Goal: Task Accomplishment & Management: Manage account settings

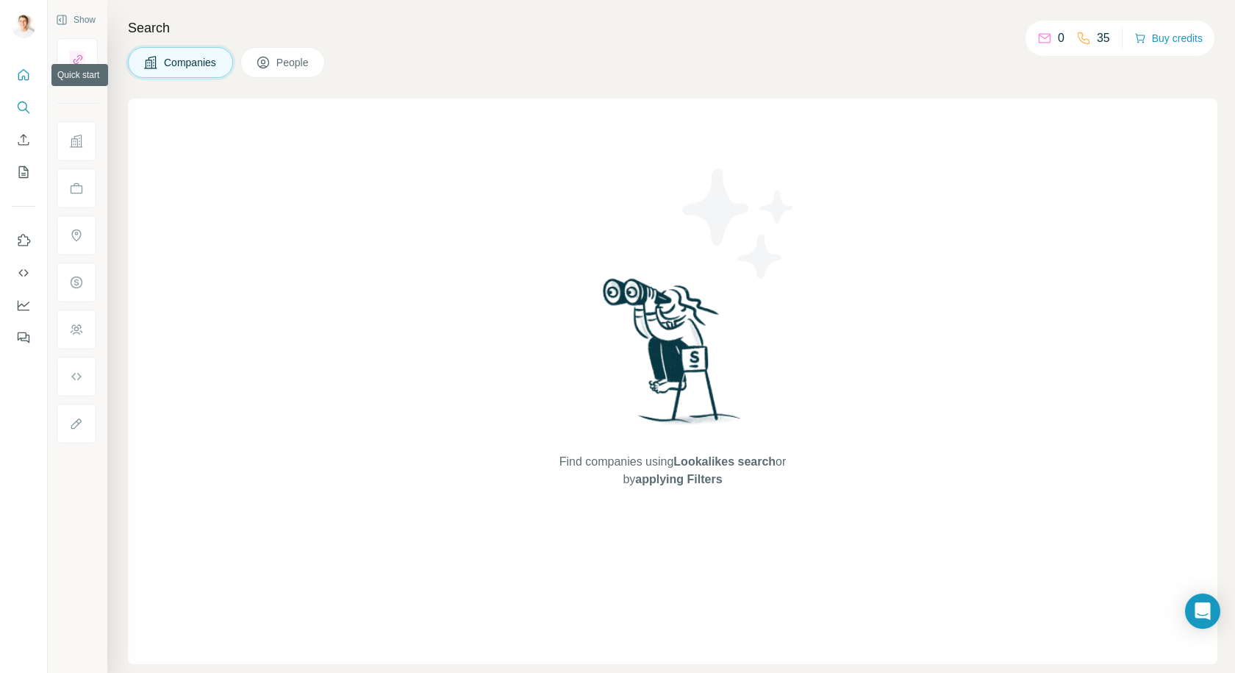
click at [18, 74] on icon "Quick start" at bounding box center [23, 75] width 15 height 15
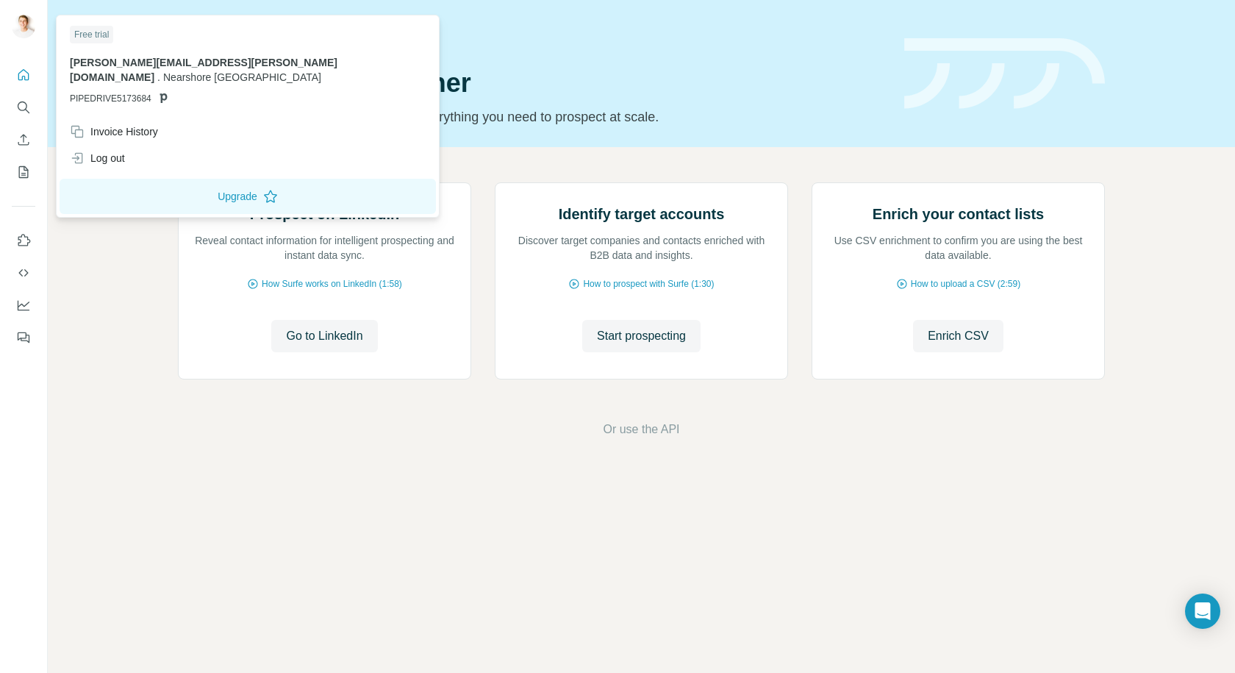
click at [32, 12] on div at bounding box center [25, 28] width 43 height 49
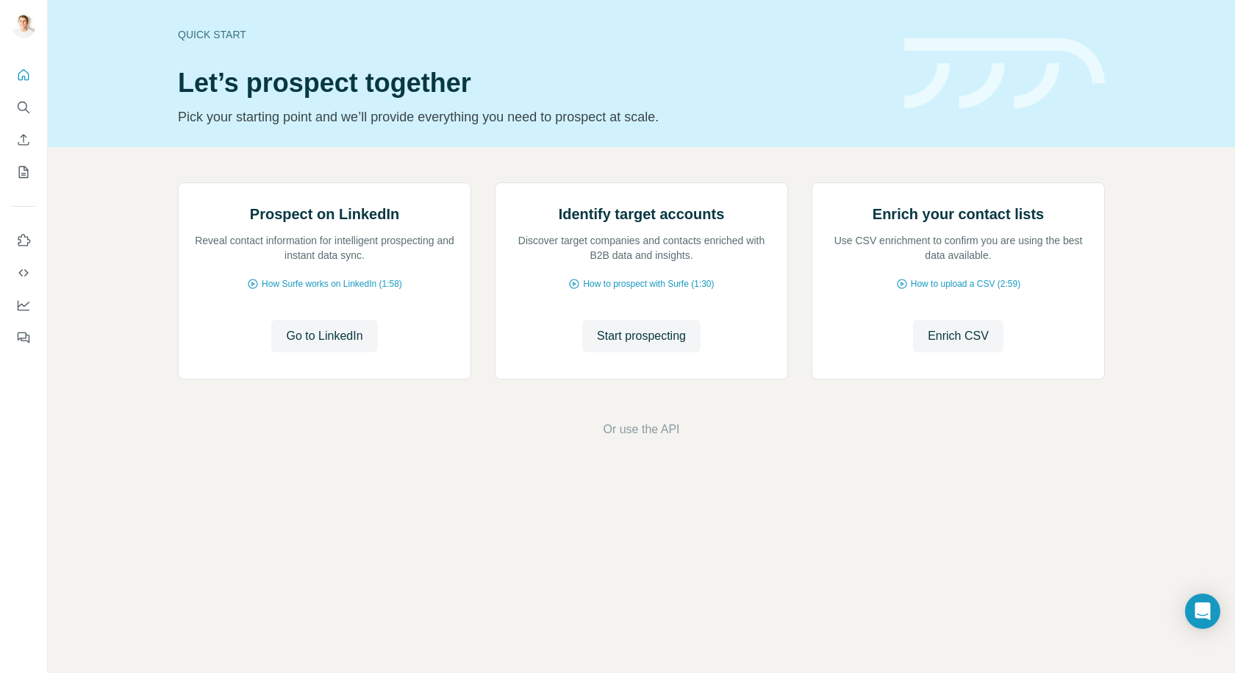
click at [21, 21] on img at bounding box center [24, 27] width 24 height 24
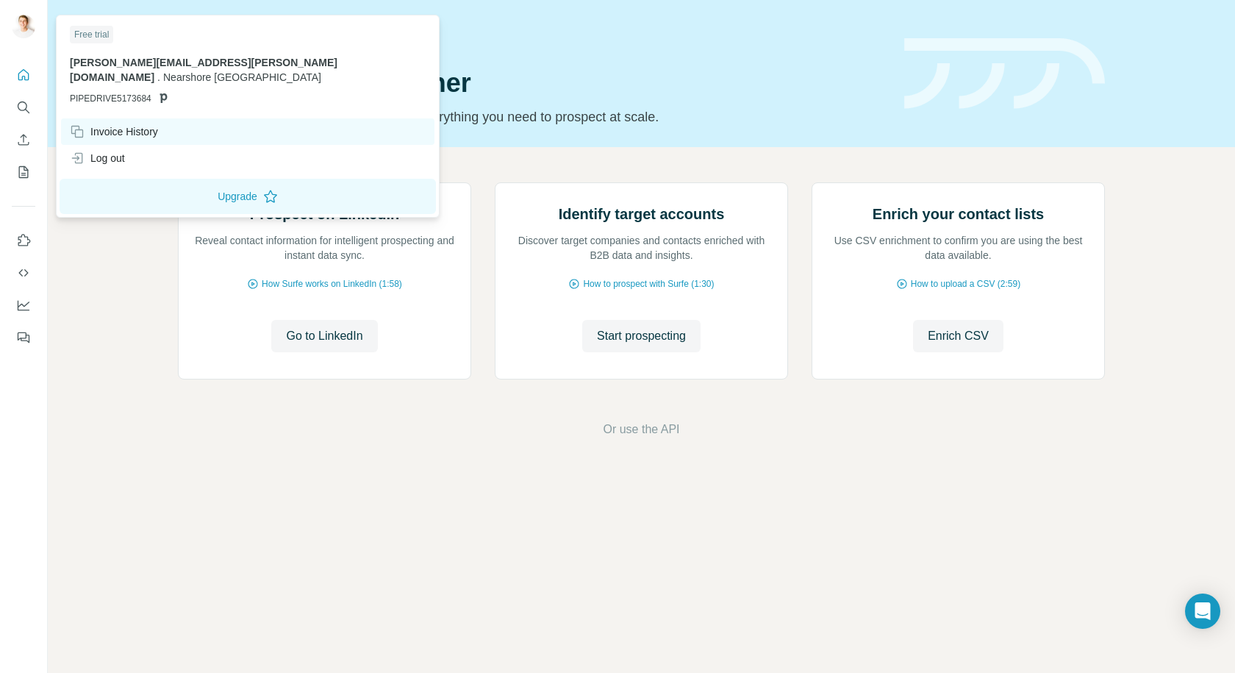
click at [131, 124] on div "Invoice History" at bounding box center [114, 131] width 88 height 15
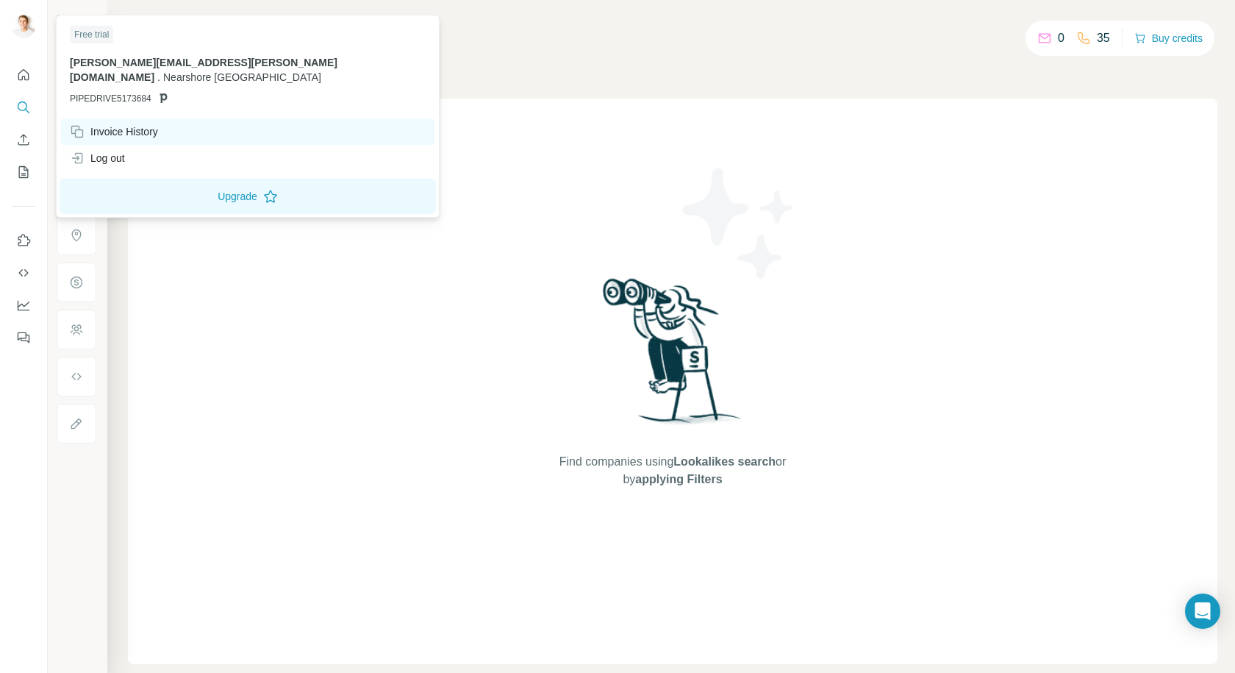
click at [163, 118] on div "Invoice History" at bounding box center [247, 131] width 373 height 26
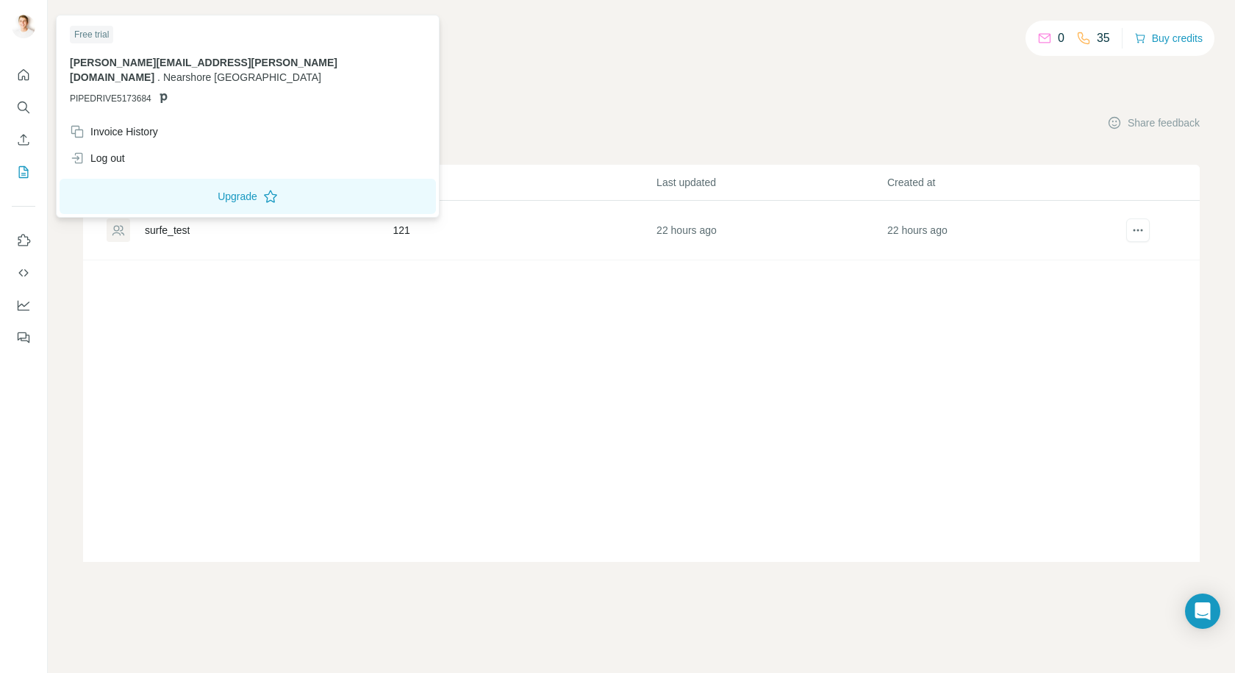
click at [20, 21] on img at bounding box center [24, 27] width 24 height 24
click at [155, 124] on div "Invoice History" at bounding box center [114, 131] width 88 height 15
